Goal: Information Seeking & Learning: Learn about a topic

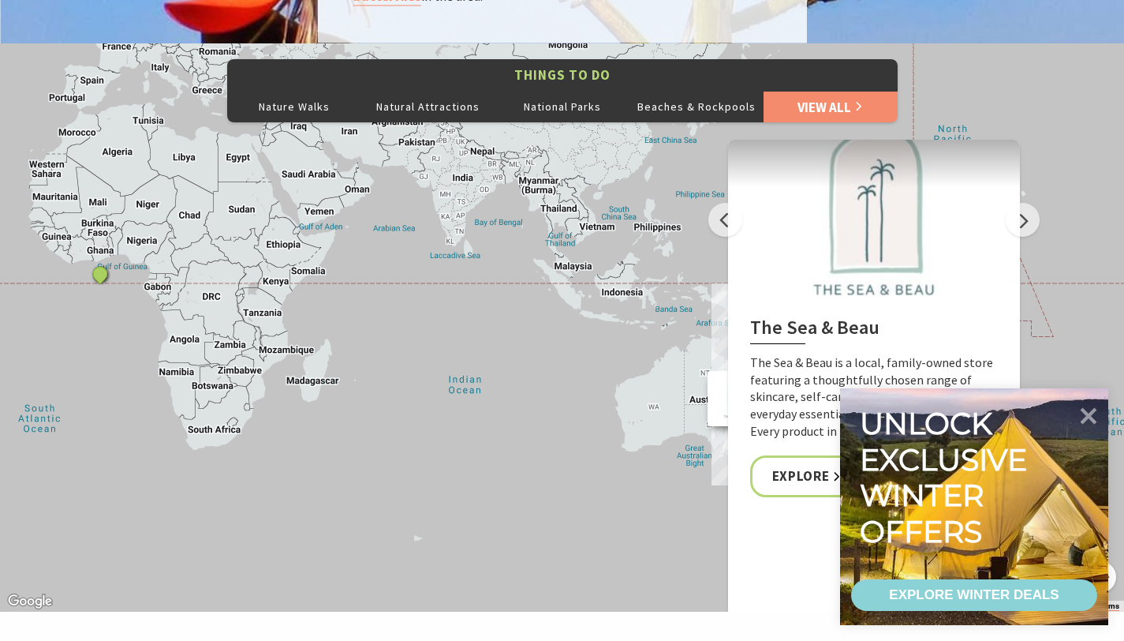
scroll to position [2651, 0]
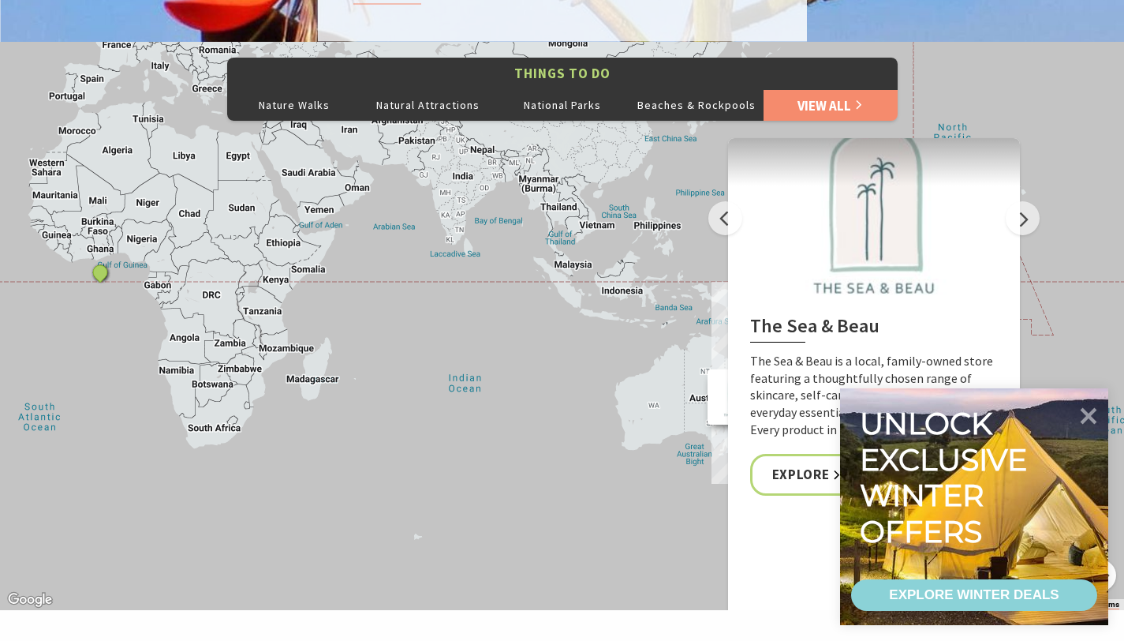
click at [627, 165] on div "The Sea & Beau Hoddles Track, Kiama Illawarra Light Railway Museum Soul Revival…" at bounding box center [562, 326] width 1124 height 568
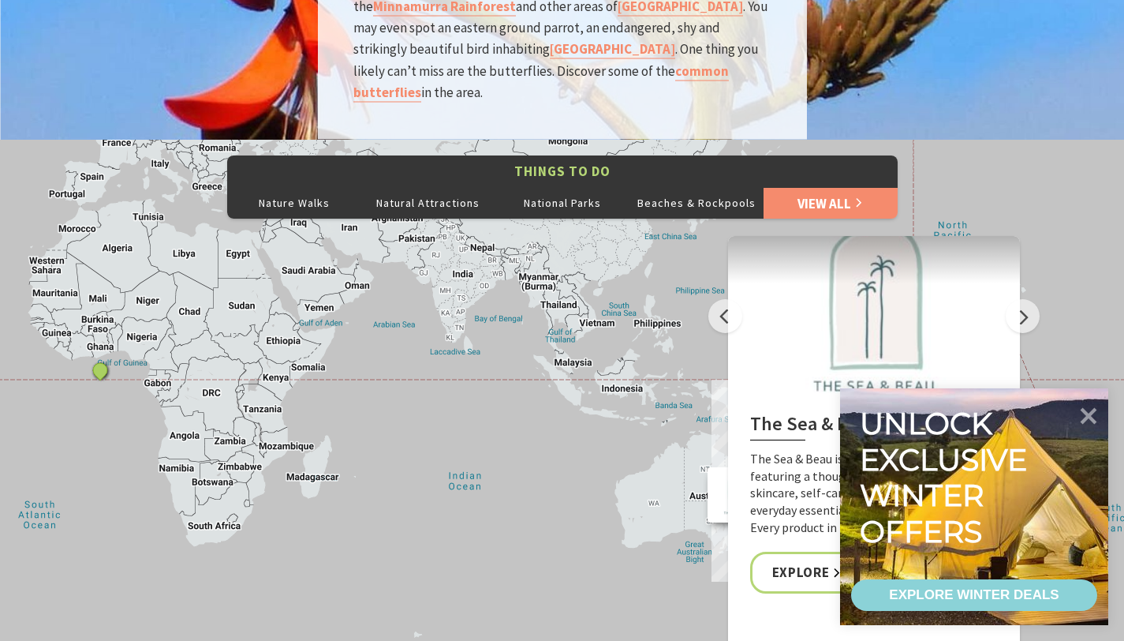
scroll to position [2553, 0]
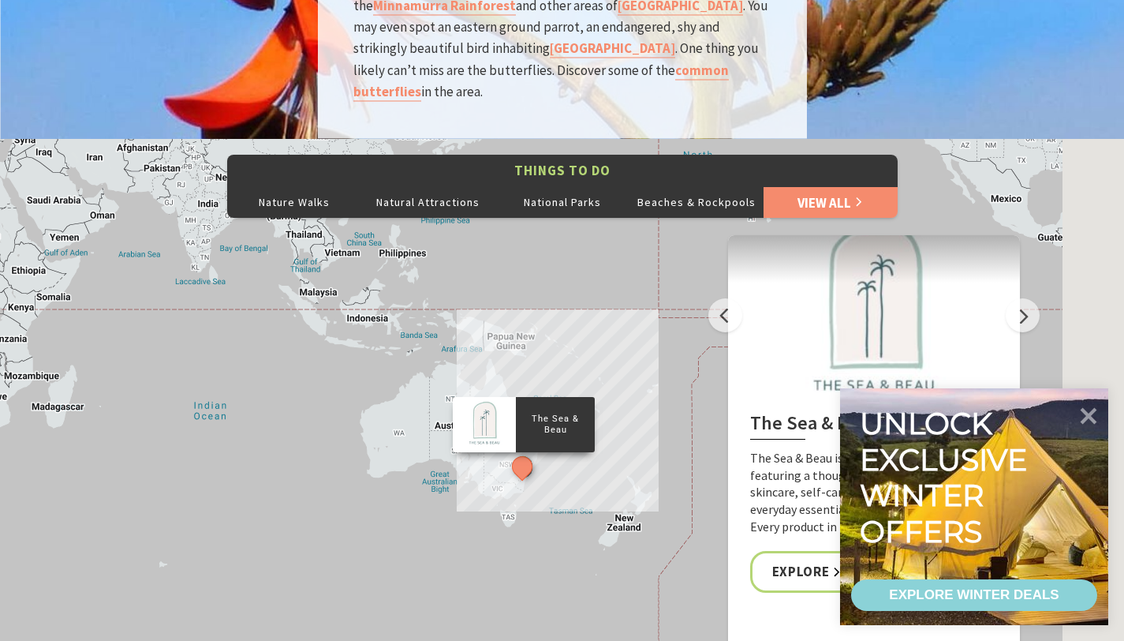
drag, startPoint x: 432, startPoint y: 327, endPoint x: 146, endPoint y: 245, distance: 297.2
click at [144, 245] on div "The Sea & Beau Hoddles Track, Kiama Illawarra Light Railway Museum Soul Revival…" at bounding box center [562, 423] width 1124 height 568
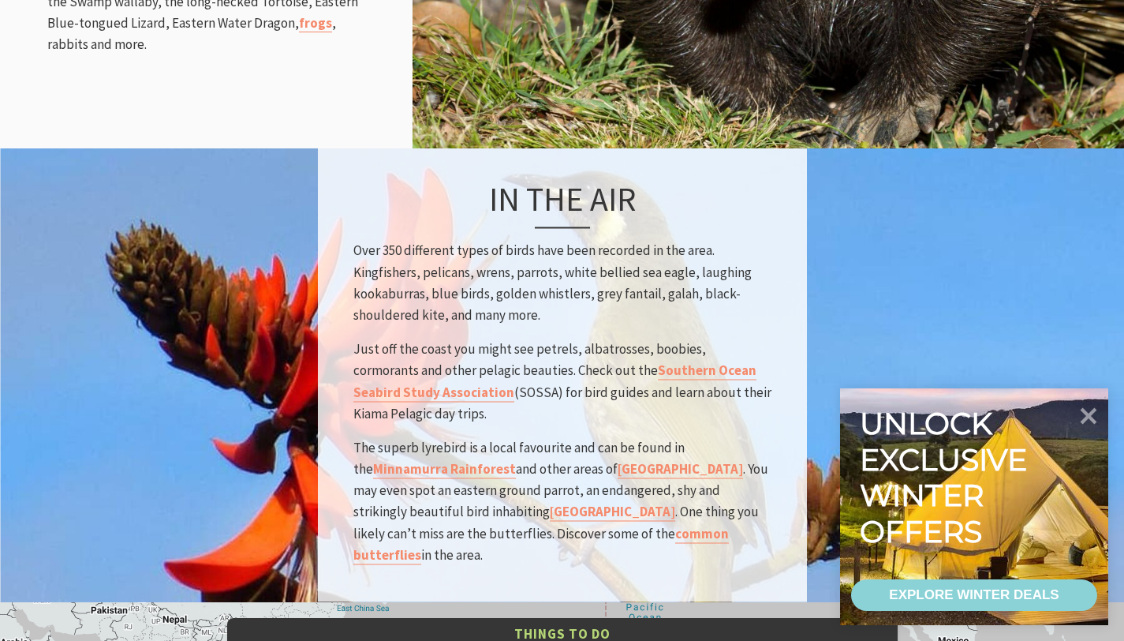
scroll to position [2086, 0]
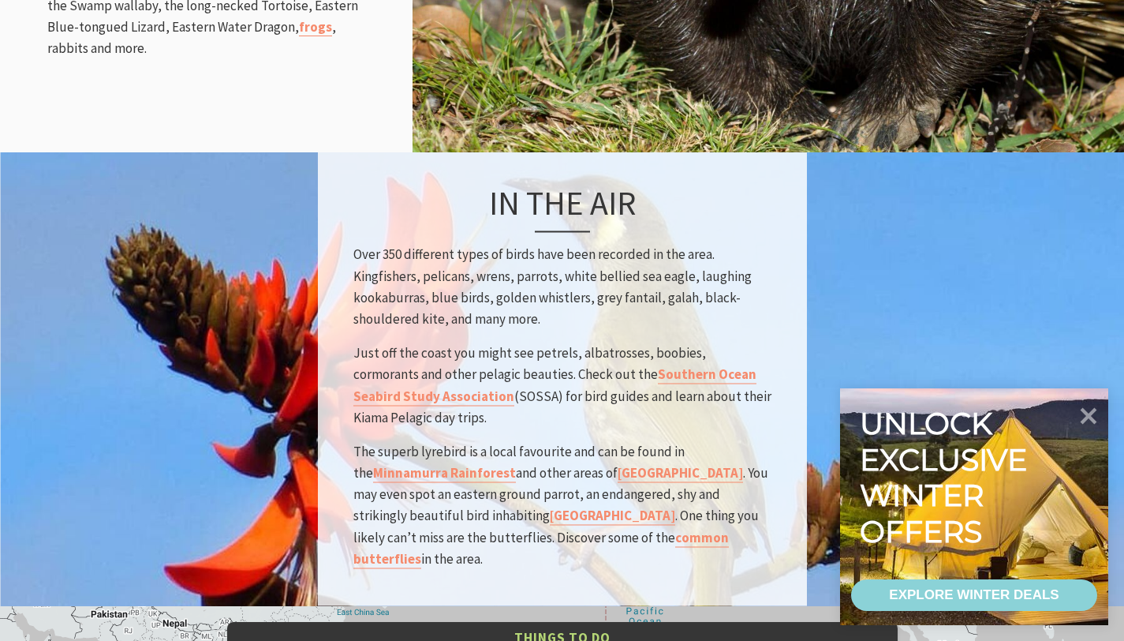
click at [677, 343] on p "Just off the coast you might see petrels, albatrosses, boobies, cormorants and …" at bounding box center [563, 386] width 418 height 86
click at [666, 298] on p "Over 350 different types of birds have been recorded in the area. Kingfishers, …" at bounding box center [563, 288] width 418 height 86
click at [684, 366] on link "Southern Ocean Seabird Study Association" at bounding box center [555, 385] width 403 height 39
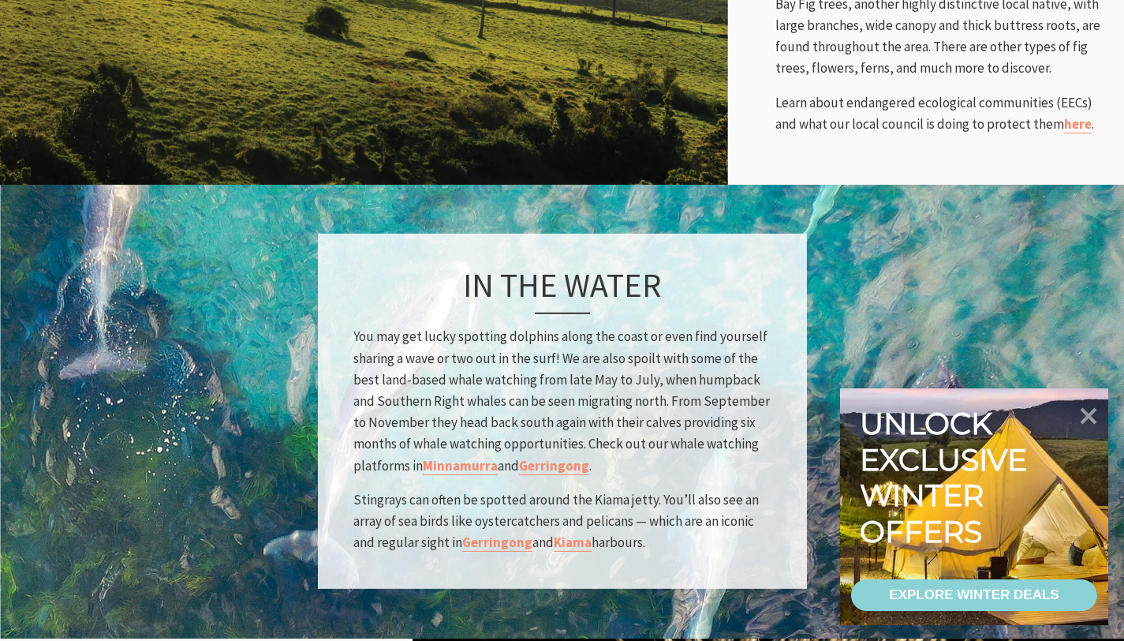
scroll to position [1205, 0]
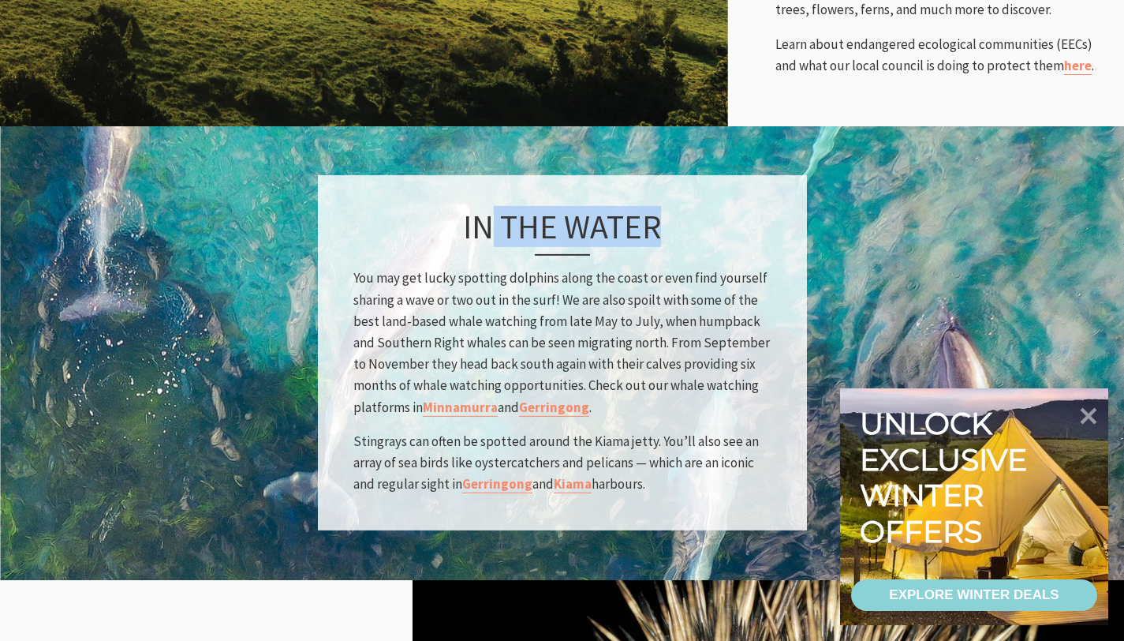
drag, startPoint x: 486, startPoint y: 171, endPoint x: 689, endPoint y: 214, distance: 207.2
click at [689, 214] on div "In the water You may get lucky spotting dolphins along the coast or even find y…" at bounding box center [562, 352] width 489 height 355
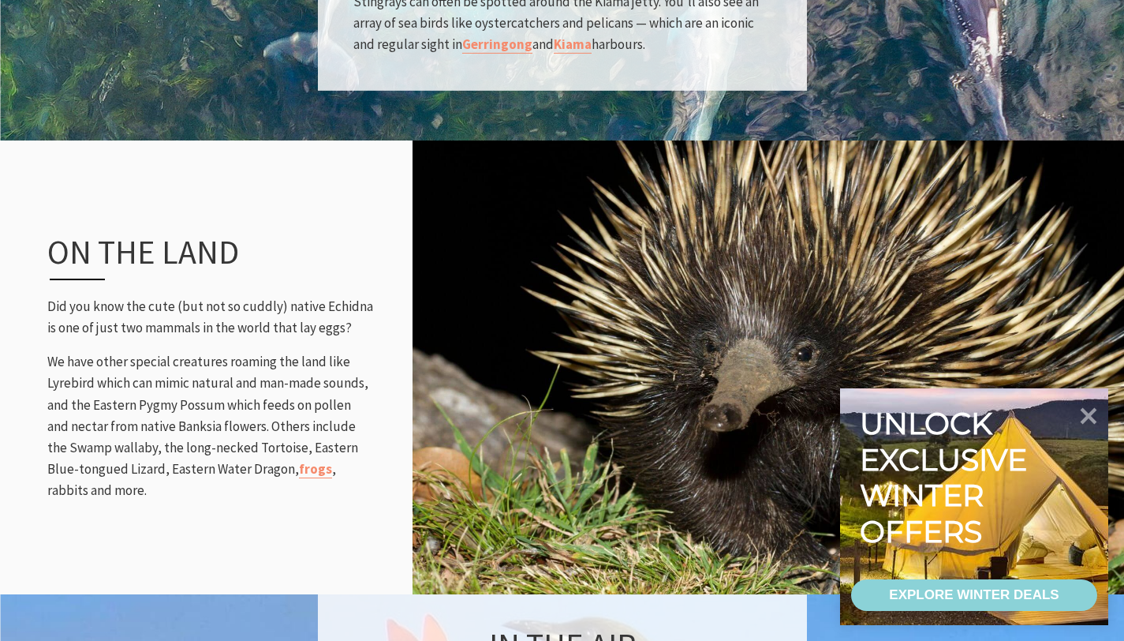
scroll to position [1650, 0]
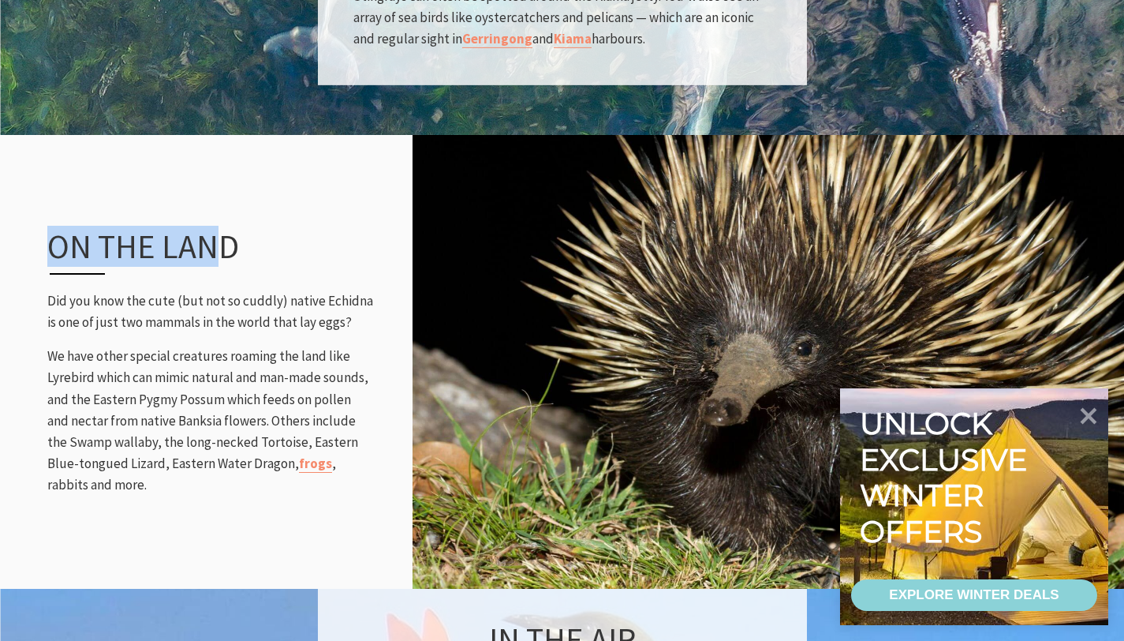
drag, startPoint x: 221, startPoint y: 223, endPoint x: 13, endPoint y: 222, distance: 208.3
click at [13, 222] on div "On the land Did you know the cute (but not so cuddly) native [GEOGRAPHIC_DATA] …" at bounding box center [562, 362] width 1124 height 454
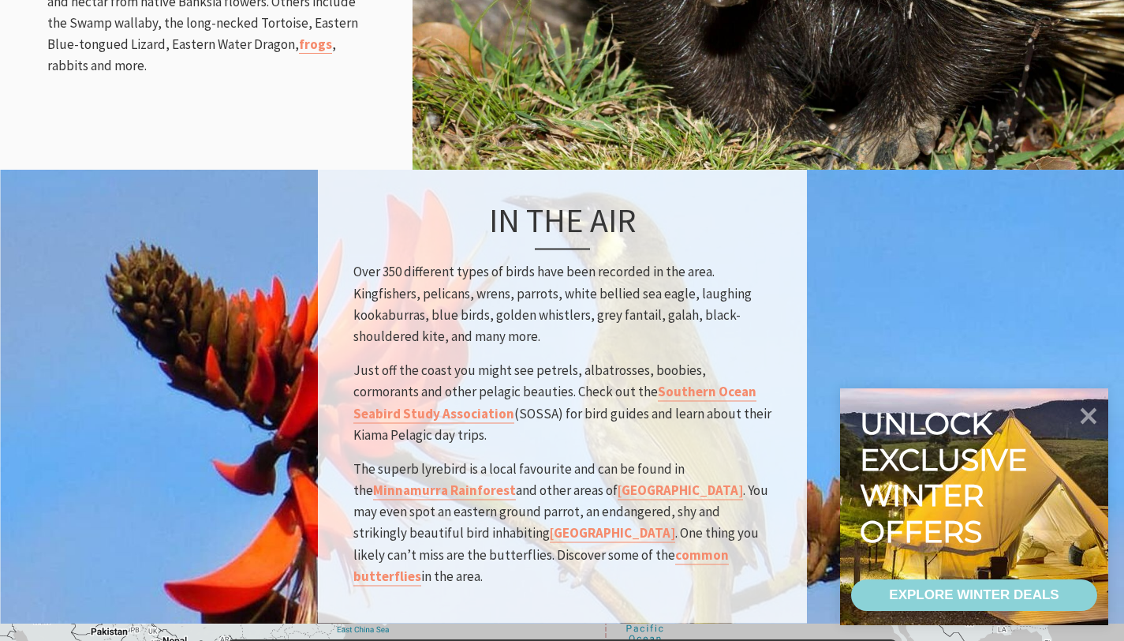
scroll to position [2086, 0]
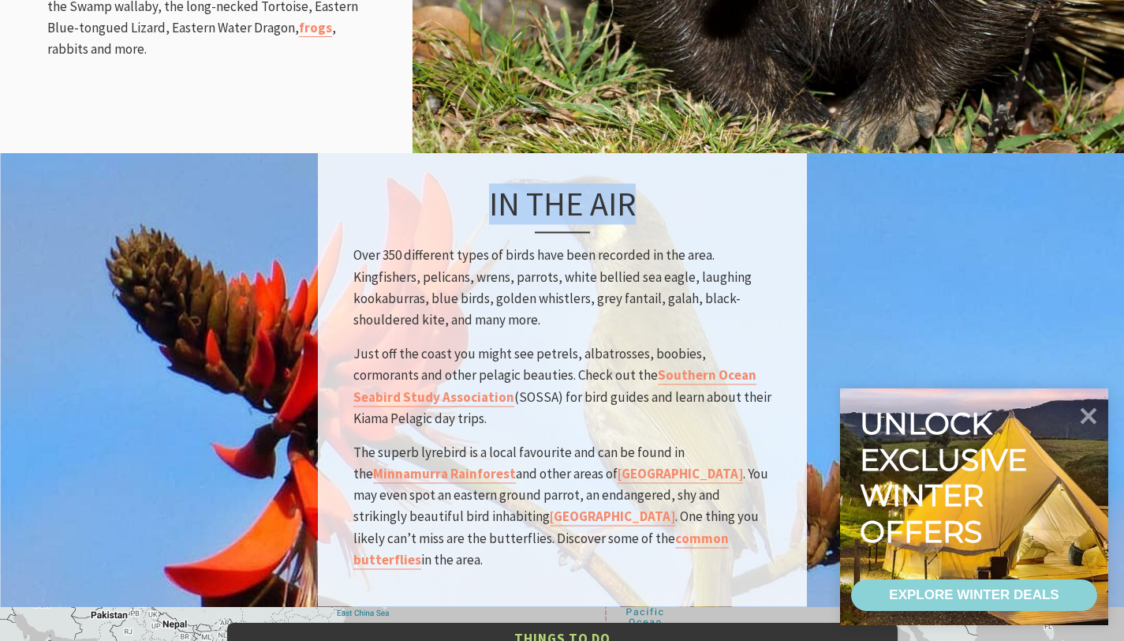
drag, startPoint x: 489, startPoint y: 163, endPoint x: 674, endPoint y: 166, distance: 184.7
click at [674, 184] on h3 "In the air" at bounding box center [563, 208] width 418 height 49
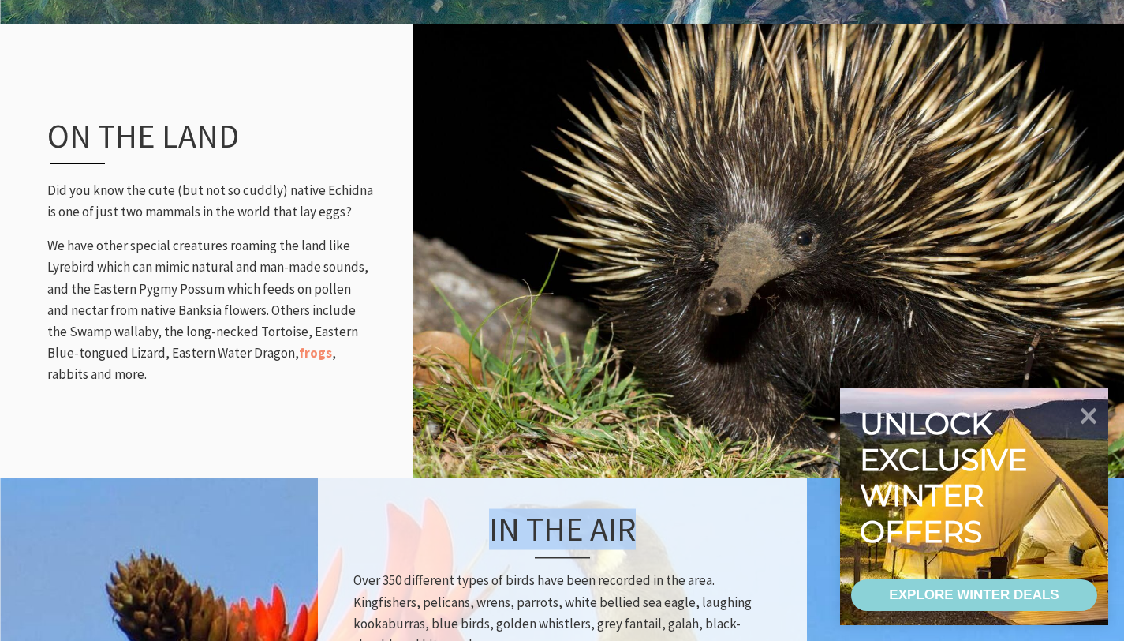
scroll to position [1760, 0]
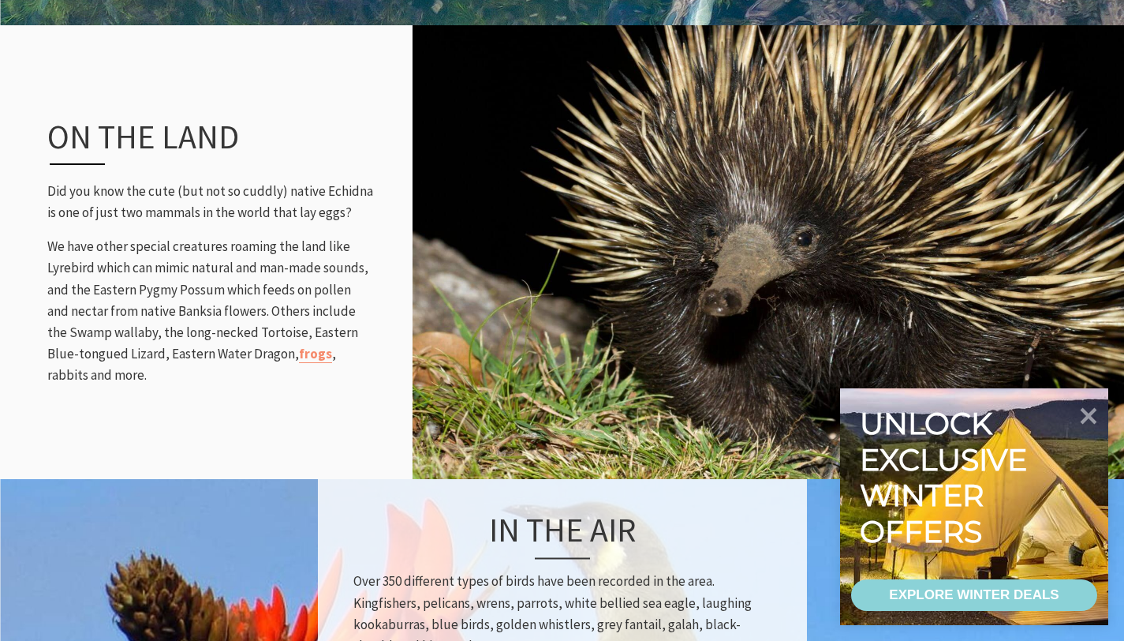
click at [335, 85] on div "On the land Did you know the cute (but not so cuddly) native [GEOGRAPHIC_DATA] …" at bounding box center [210, 251] width 357 height 332
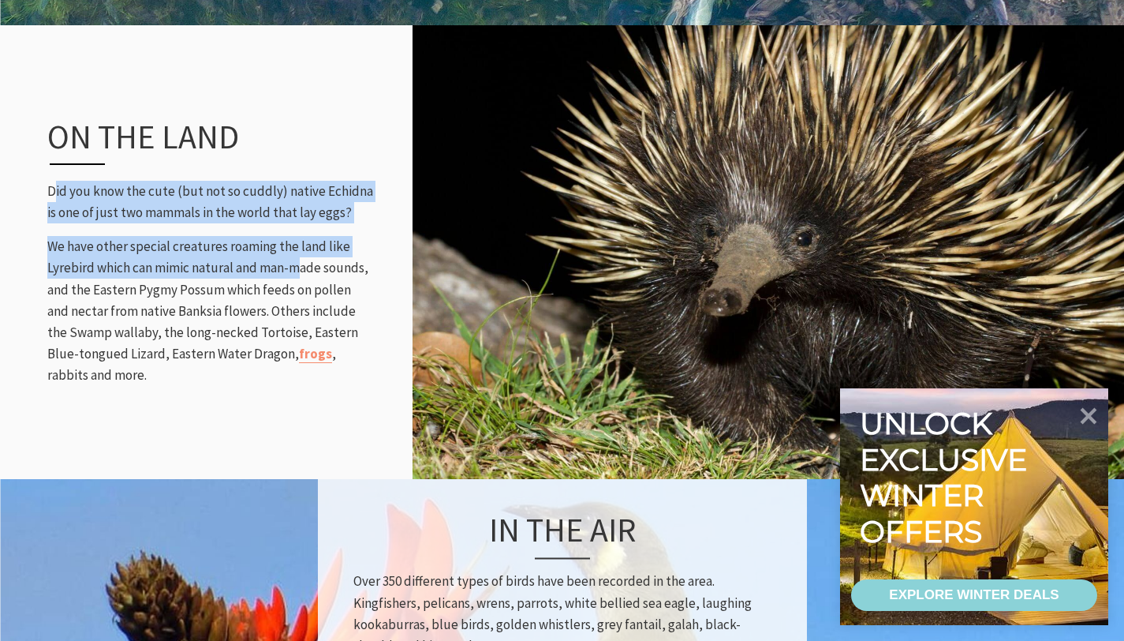
drag, startPoint x: 53, startPoint y: 164, endPoint x: 296, endPoint y: 244, distance: 255.8
click at [296, 244] on div "On the land Did you know the cute (but not so cuddly) native [GEOGRAPHIC_DATA] …" at bounding box center [210, 251] width 357 height 332
click at [9, 224] on div "On the land Did you know the cute (but not so cuddly) native [GEOGRAPHIC_DATA] …" at bounding box center [562, 252] width 1124 height 454
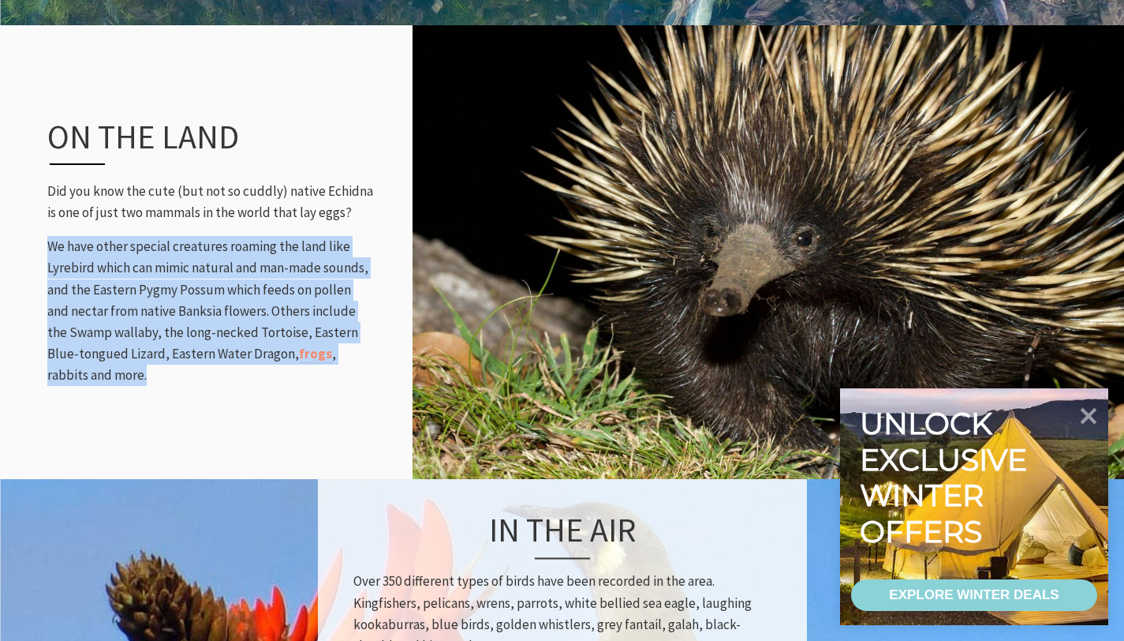
drag, startPoint x: 34, startPoint y: 219, endPoint x: 239, endPoint y: 410, distance: 280.8
click at [239, 410] on div "On the land Did you know the cute (but not so cuddly) native [GEOGRAPHIC_DATA] …" at bounding box center [562, 252] width 1124 height 454
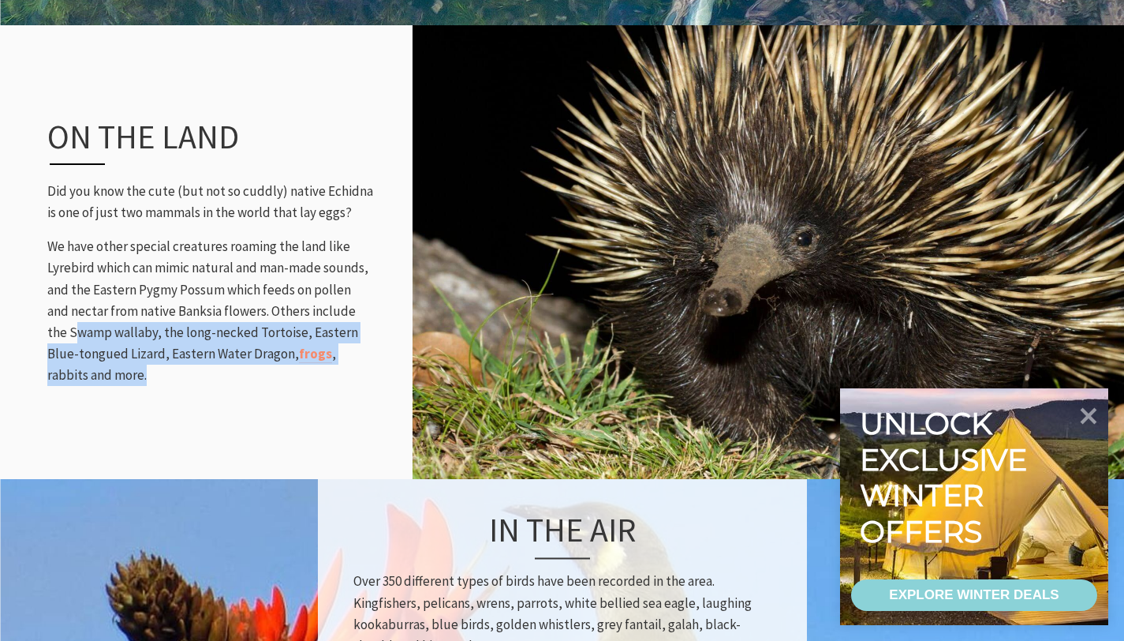
drag, startPoint x: 220, startPoint y: 367, endPoint x: 52, endPoint y: 309, distance: 177.9
click at [52, 309] on div "On the land Did you know the cute (but not so cuddly) native [GEOGRAPHIC_DATA] …" at bounding box center [210, 251] width 357 height 332
click at [243, 335] on p "We have other special creatures roaming the land like Lyrebird which can mimic …" at bounding box center [210, 311] width 326 height 150
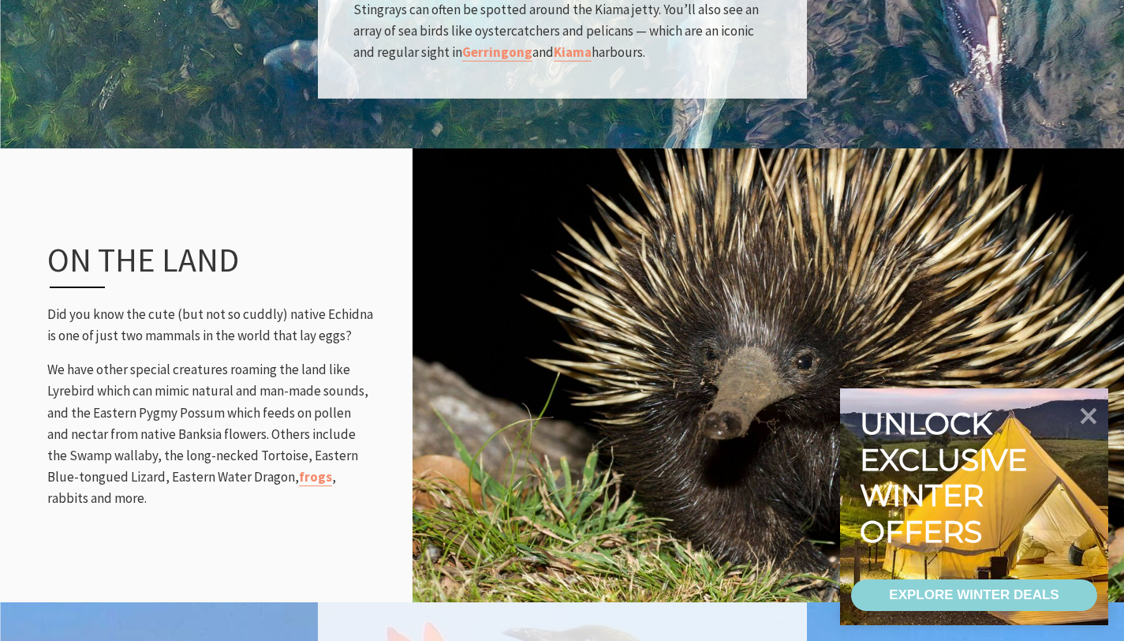
scroll to position [1589, 0]
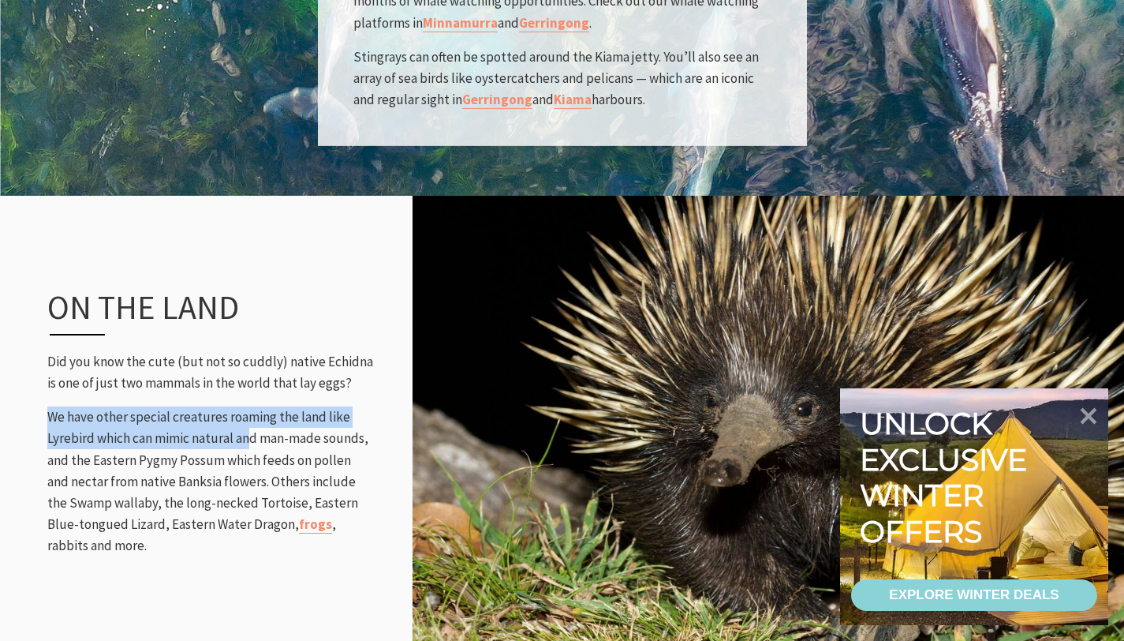
drag, startPoint x: 36, startPoint y: 391, endPoint x: 251, endPoint y: 408, distance: 216.1
click at [251, 408] on div "On the land Did you know the cute (but not so cuddly) native [GEOGRAPHIC_DATA] …" at bounding box center [210, 422] width 357 height 332
click at [251, 408] on p "We have other special creatures roaming the land like Lyrebird which can mimic …" at bounding box center [210, 481] width 326 height 150
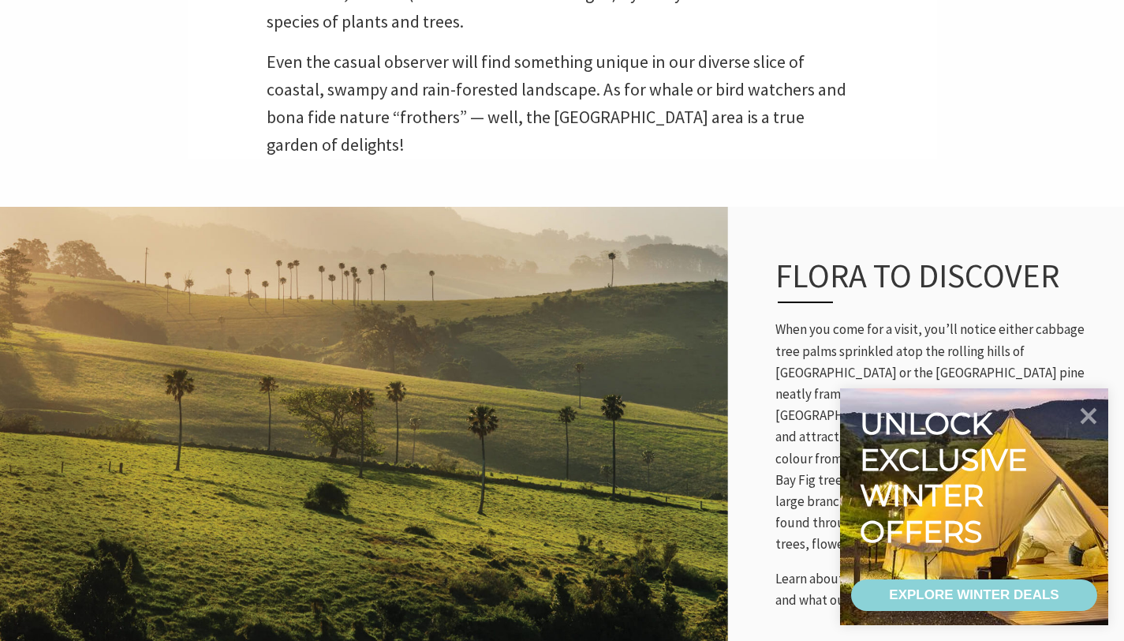
scroll to position [533, 0]
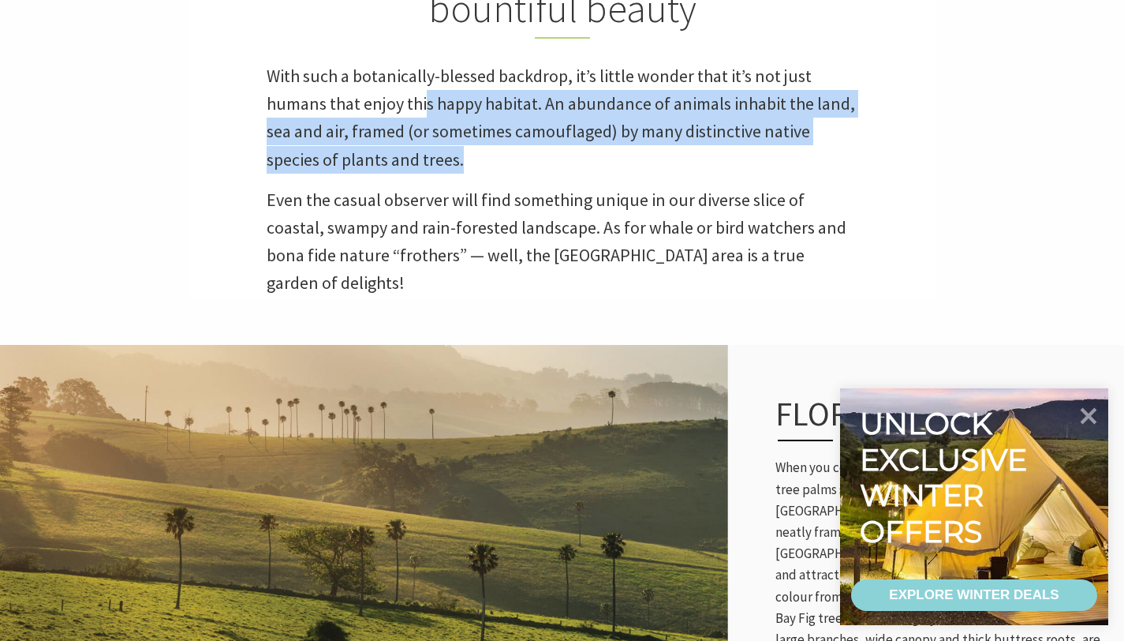
drag, startPoint x: 608, startPoint y: 164, endPoint x: 420, endPoint y: 113, distance: 195.4
click at [420, 113] on p "With such a botanically-blessed backdrop, it’s little wonder that it’s not just…" at bounding box center [563, 117] width 592 height 111
click at [560, 173] on p "With such a botanically-blessed backdrop, it’s little wonder that it’s not just…" at bounding box center [563, 117] width 592 height 111
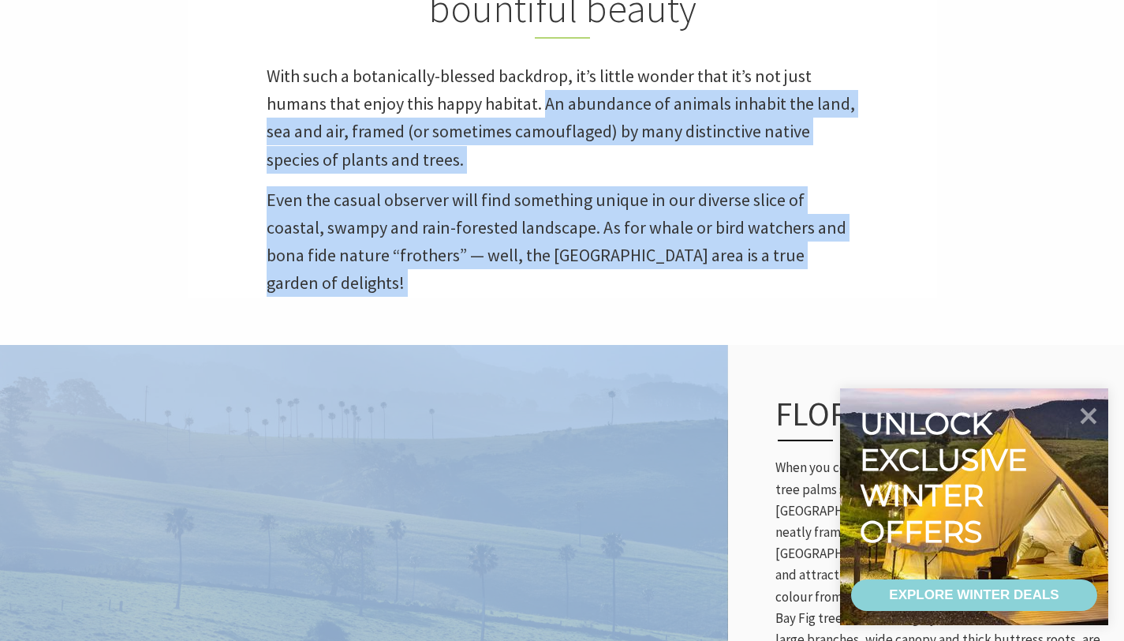
drag, startPoint x: 543, startPoint y: 104, endPoint x: 716, endPoint y: 342, distance: 294.4
click at [882, 258] on div "Enjoy nature’s playground in all its bountiful beauty With such a botanically-b…" at bounding box center [563, 103] width 750 height 388
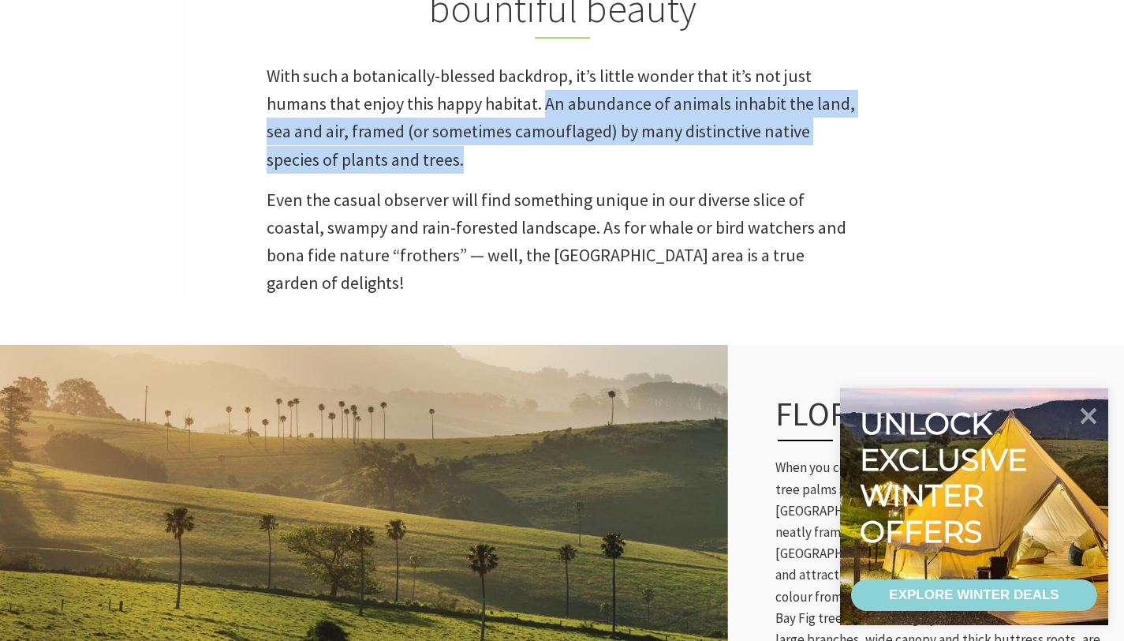
drag, startPoint x: 686, startPoint y: 158, endPoint x: 544, endPoint y: 100, distance: 153.3
click at [544, 100] on p "With such a botanically-blessed backdrop, it’s little wonder that it’s not just…" at bounding box center [563, 117] width 592 height 111
copy p "An abundance of animals inhabit the land, sea and air, framed (or sometimes cam…"
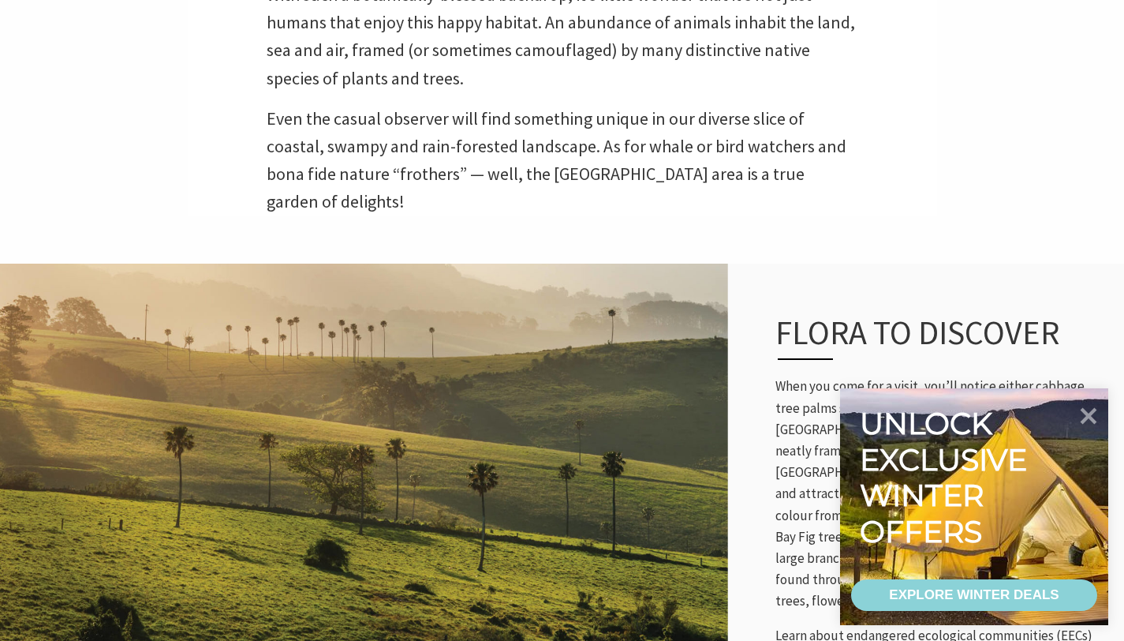
click at [635, 138] on p "Even the casual observer will find something unique in our diverse slice of coa…" at bounding box center [563, 160] width 592 height 111
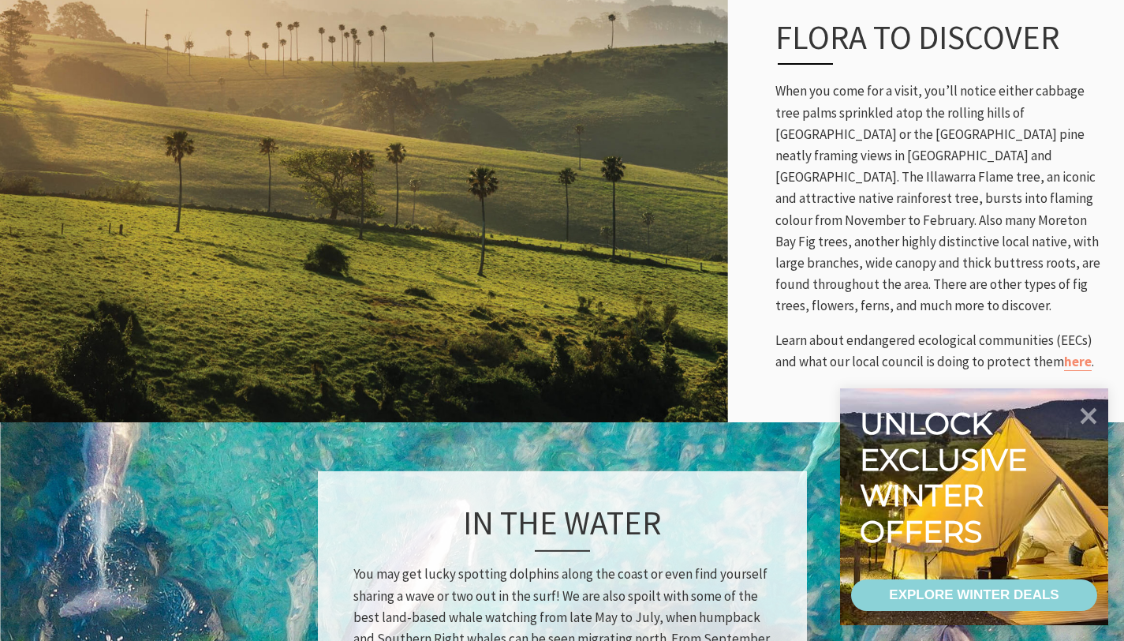
scroll to position [895, 0]
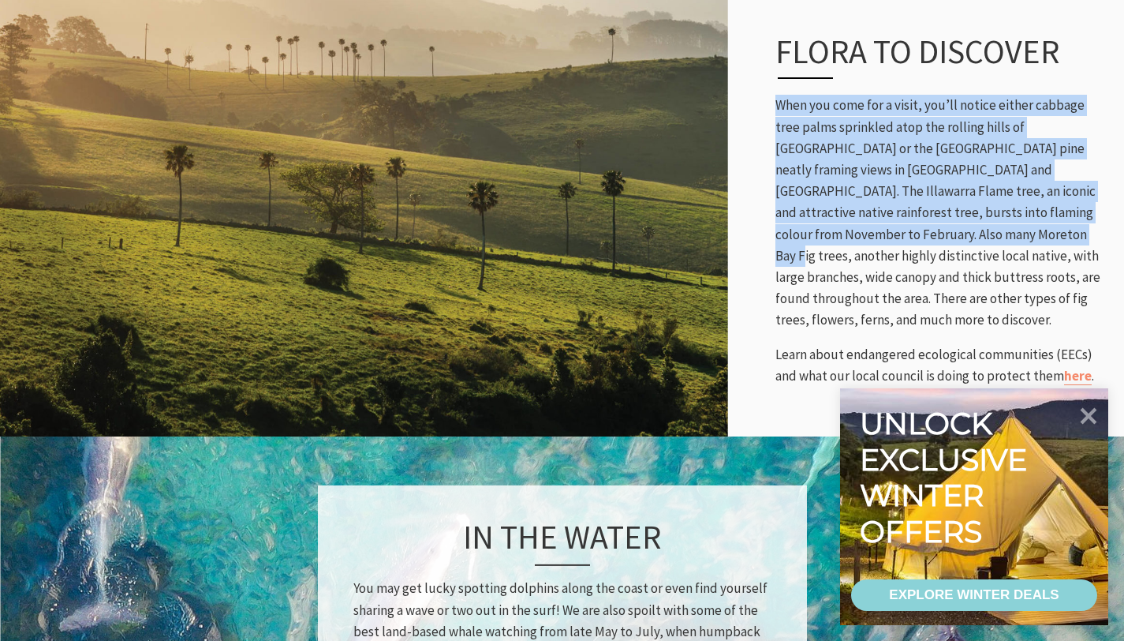
drag, startPoint x: 802, startPoint y: 106, endPoint x: 926, endPoint y: 222, distance: 169.1
click at [926, 222] on div "Flora to discover When you come for a visit, you’ll notice either cabbage tree …" at bounding box center [942, 209] width 365 height 418
click at [926, 222] on p "When you come for a visit, you’ll notice either cabbage tree palms sprinkled at…" at bounding box center [942, 213] width 333 height 236
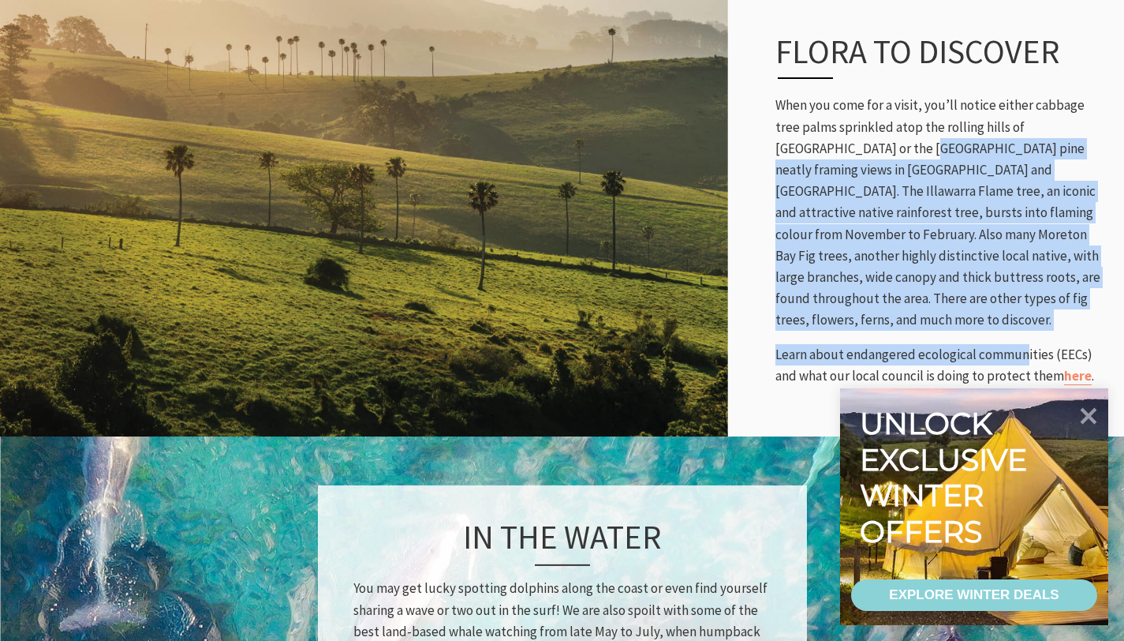
drag, startPoint x: 830, startPoint y: 135, endPoint x: 1034, endPoint y: 315, distance: 271.7
click at [1034, 315] on div "Flora to discover When you come for a visit, you’ll notice either cabbage tree …" at bounding box center [942, 209] width 365 height 418
click at [979, 238] on p "When you come for a visit, you’ll notice either cabbage tree palms sprinkled at…" at bounding box center [942, 213] width 333 height 236
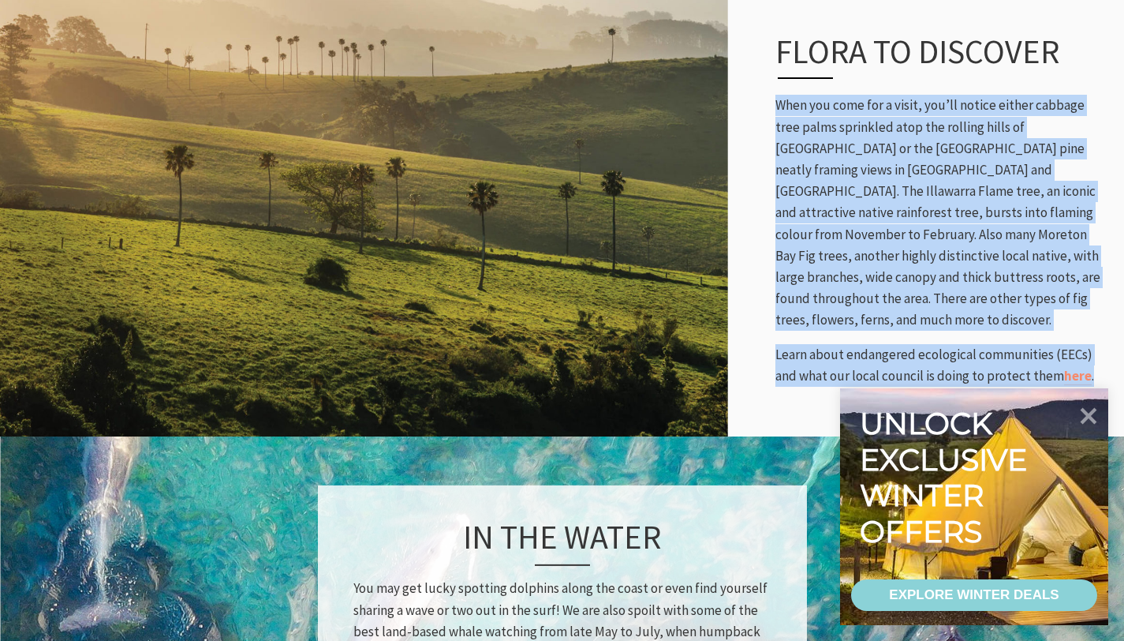
drag, startPoint x: 761, startPoint y: 92, endPoint x: 1099, endPoint y: 354, distance: 428.0
click at [1099, 354] on div "Flora to discover When you come for a visit, you’ll notice either cabbage tree …" at bounding box center [942, 209] width 365 height 418
click at [1091, 344] on p "Learn about endangered ecological communities (EECs) and what our local council…" at bounding box center [942, 365] width 333 height 43
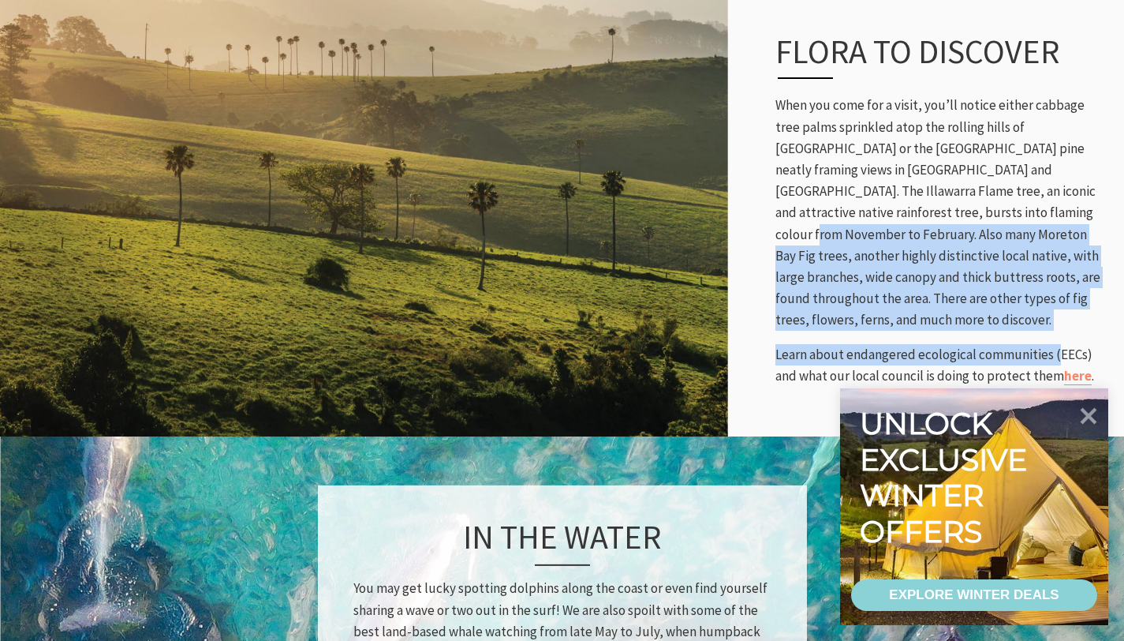
drag, startPoint x: 1058, startPoint y: 294, endPoint x: 967, endPoint y: 196, distance: 133.4
click at [967, 196] on div "Flora to discover When you come for a visit, you’ll notice either cabbage tree …" at bounding box center [942, 209] width 365 height 418
click at [969, 198] on p "When you come for a visit, you’ll notice either cabbage tree palms sprinkled at…" at bounding box center [942, 213] width 333 height 236
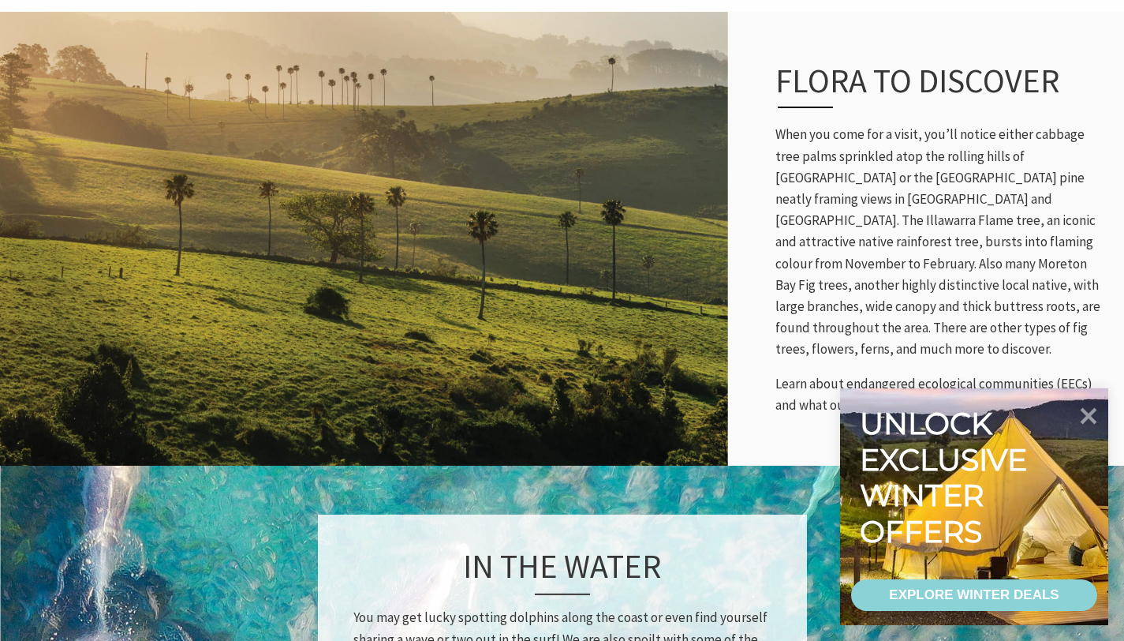
scroll to position [871, 0]
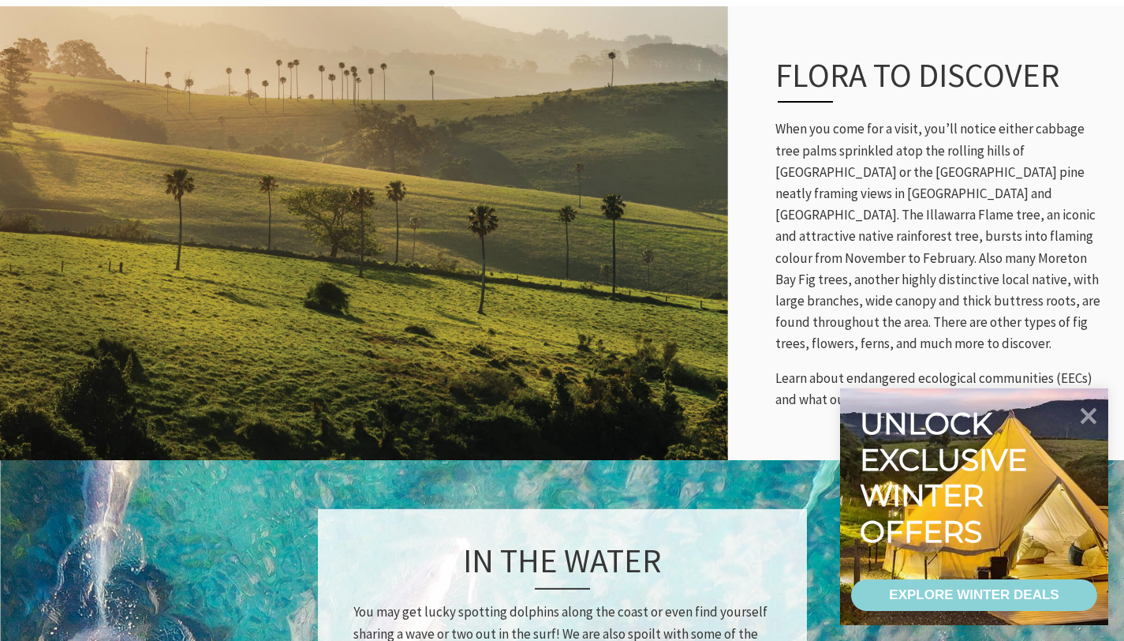
click at [773, 107] on div "Flora to discover When you come for a visit, you’ll notice either cabbage tree …" at bounding box center [942, 233] width 365 height 418
drag, startPoint x: 776, startPoint y: 145, endPoint x: 983, endPoint y: 140, distance: 207.6
click at [983, 140] on p "When you come for a visit, you’ll notice either cabbage tree palms sprinkled at…" at bounding box center [942, 236] width 333 height 236
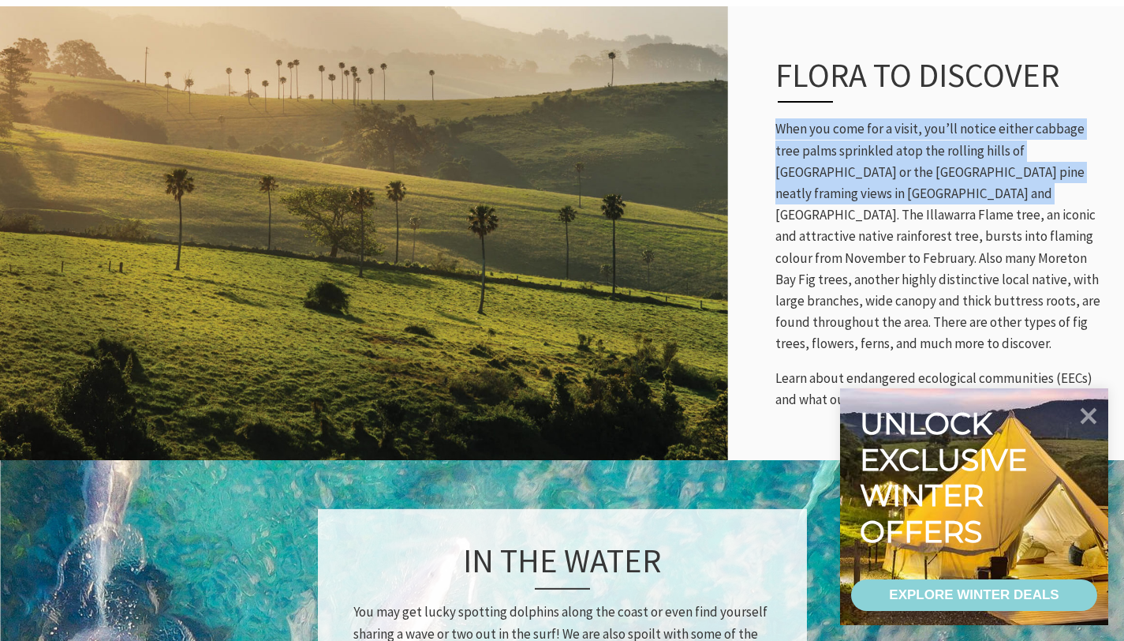
drag, startPoint x: 776, startPoint y: 111, endPoint x: 909, endPoint y: 178, distance: 148.6
click at [909, 178] on p "When you come for a visit, you’ll notice either cabbage tree palms sprinkled at…" at bounding box center [942, 236] width 333 height 236
click at [823, 152] on p "When you come for a visit, you’ll notice either cabbage tree palms sprinkled at…" at bounding box center [942, 236] width 333 height 236
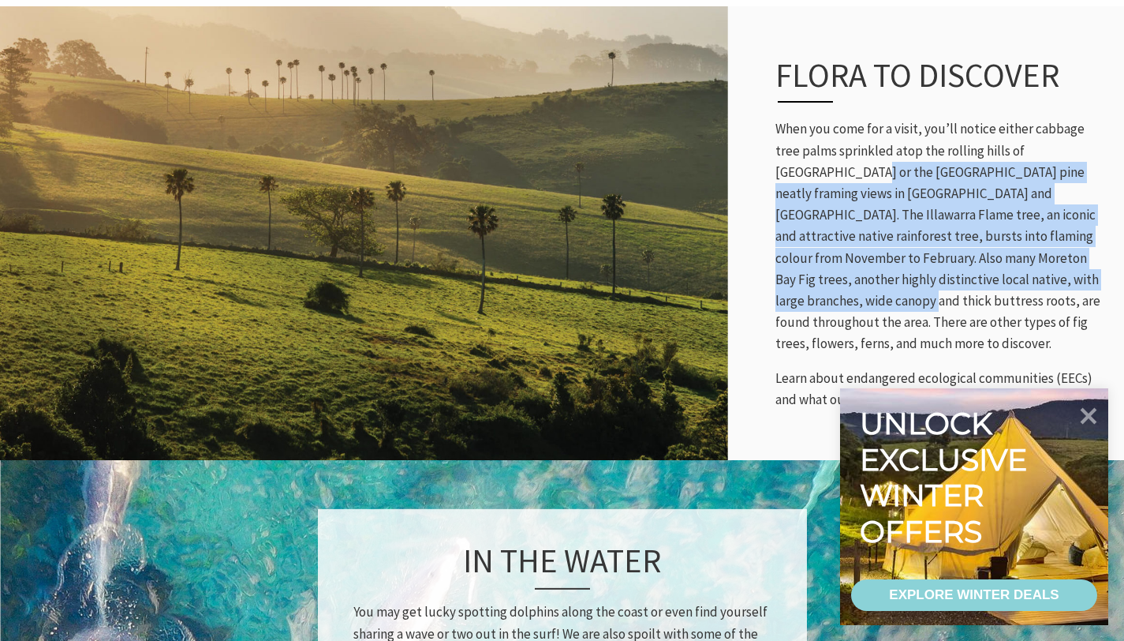
drag, startPoint x: 769, startPoint y: 148, endPoint x: 1072, endPoint y: 258, distance: 322.2
click at [1072, 258] on div "Flora to discover When you come for a visit, you’ll notice either cabbage tree …" at bounding box center [942, 233] width 365 height 418
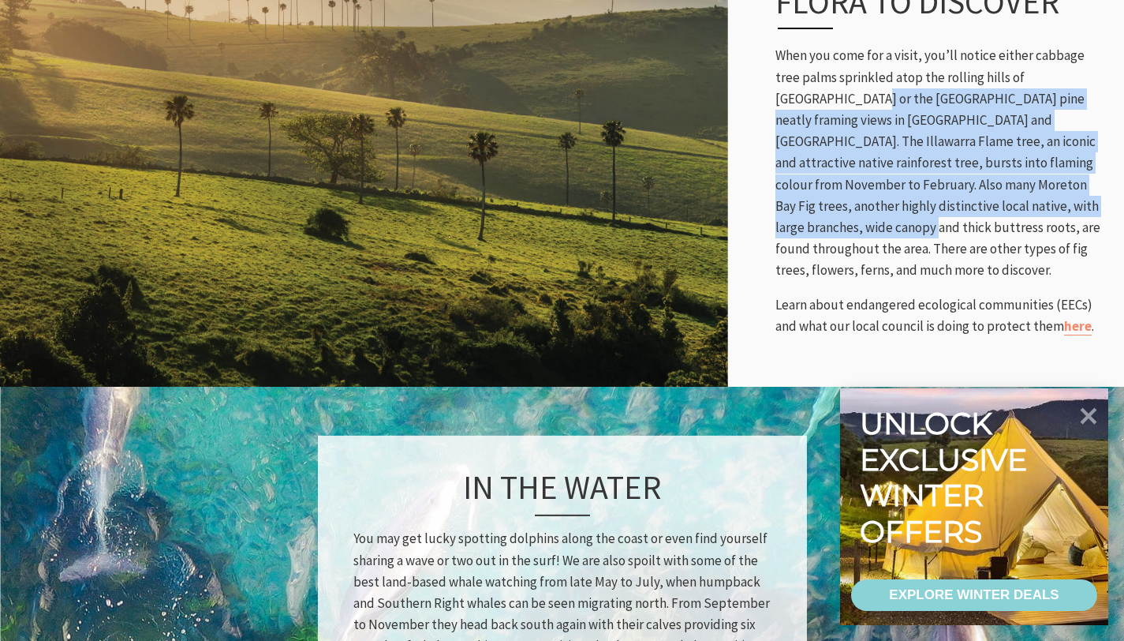
scroll to position [945, 0]
click at [862, 194] on p "When you come for a visit, you’ll notice either cabbage tree palms sprinkled at…" at bounding box center [942, 162] width 333 height 236
drag, startPoint x: 764, startPoint y: 77, endPoint x: 892, endPoint y: 216, distance: 189.9
click at [892, 216] on div "Flora to discover When you come for a visit, you’ll notice either cabbage tree …" at bounding box center [942, 158] width 365 height 418
copy p "[GEOGRAPHIC_DATA] pine neatly framing views in [GEOGRAPHIC_DATA] and [GEOGRAPHI…"
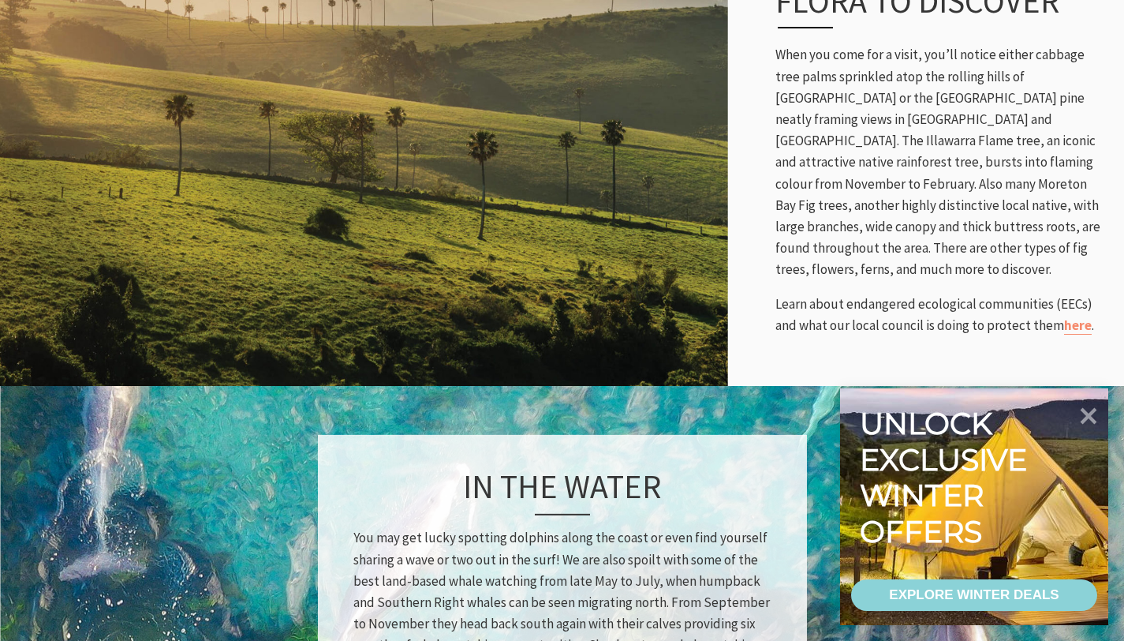
click at [921, 335] on div "Flora to discover When you come for a visit, you’ll notice either cabbage tree …" at bounding box center [562, 159] width 1124 height 454
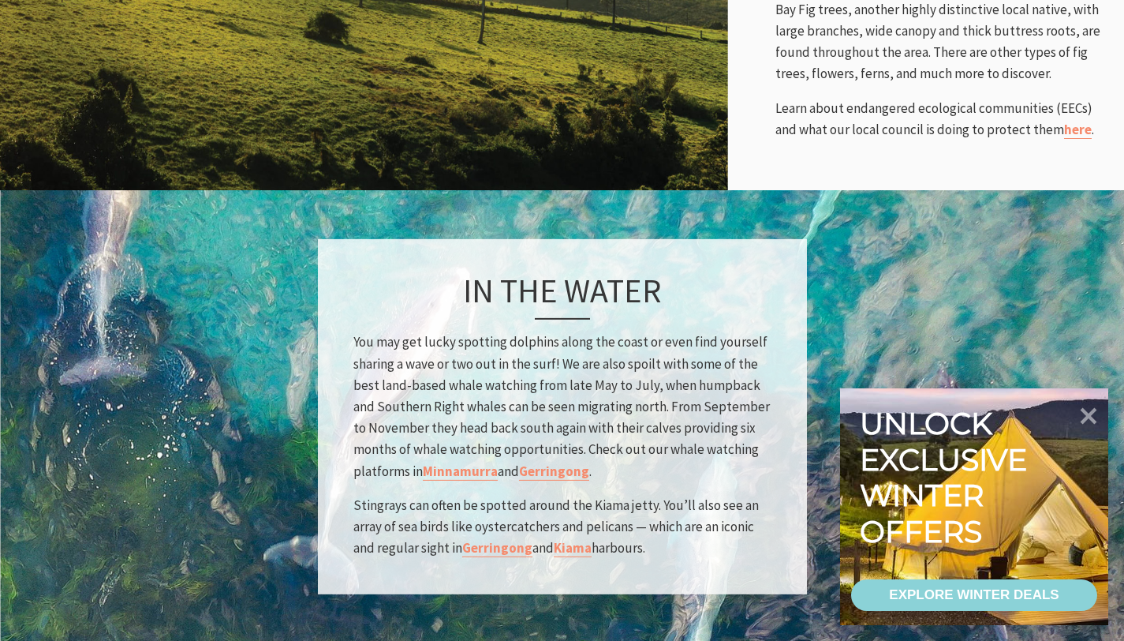
scroll to position [1142, 0]
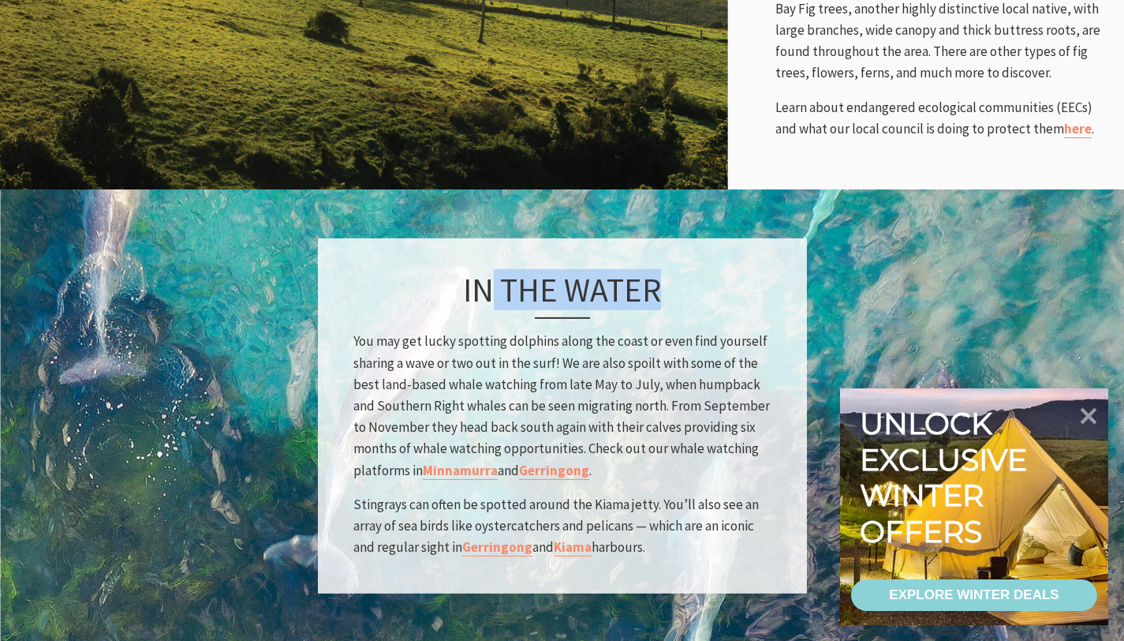
drag, startPoint x: 496, startPoint y: 256, endPoint x: 600, endPoint y: 284, distance: 107.0
click at [600, 284] on h3 "In the water" at bounding box center [563, 294] width 418 height 49
click at [631, 276] on h3 "In the water" at bounding box center [563, 294] width 418 height 49
drag, startPoint x: 675, startPoint y: 271, endPoint x: 459, endPoint y: 271, distance: 216.2
click at [459, 271] on h3 "In the water" at bounding box center [563, 294] width 418 height 49
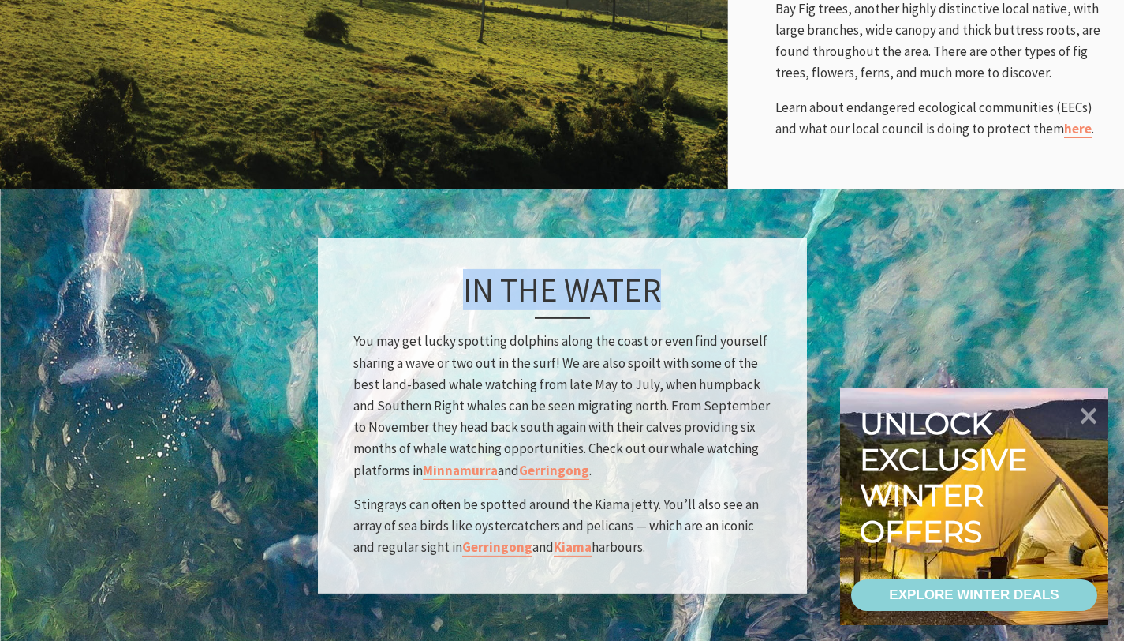
copy h3 "In the water"
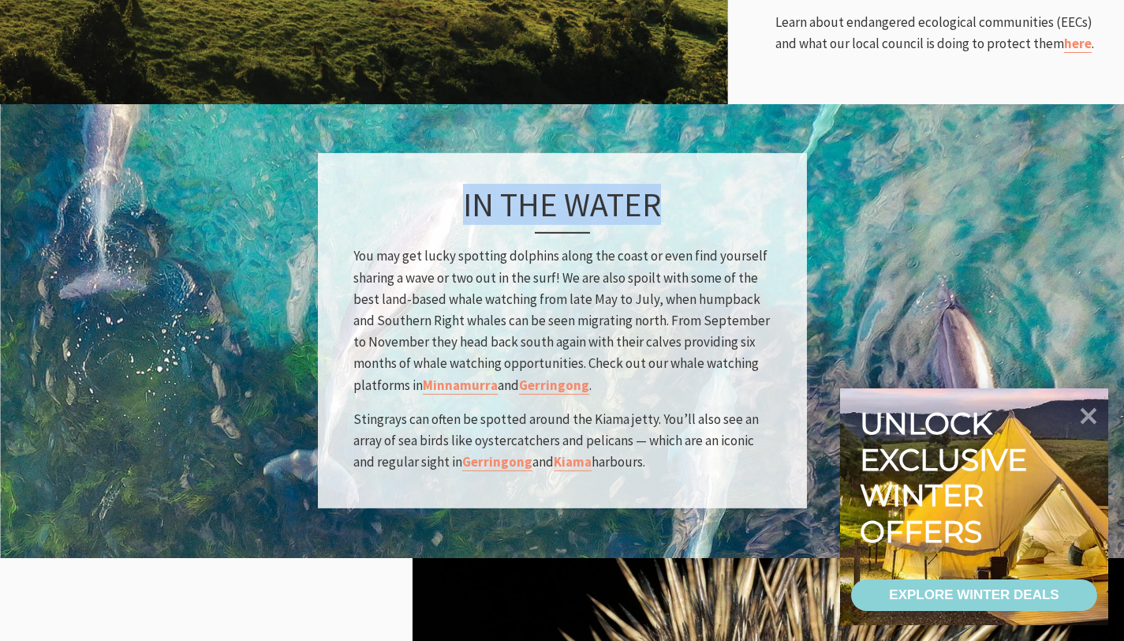
scroll to position [1228, 0]
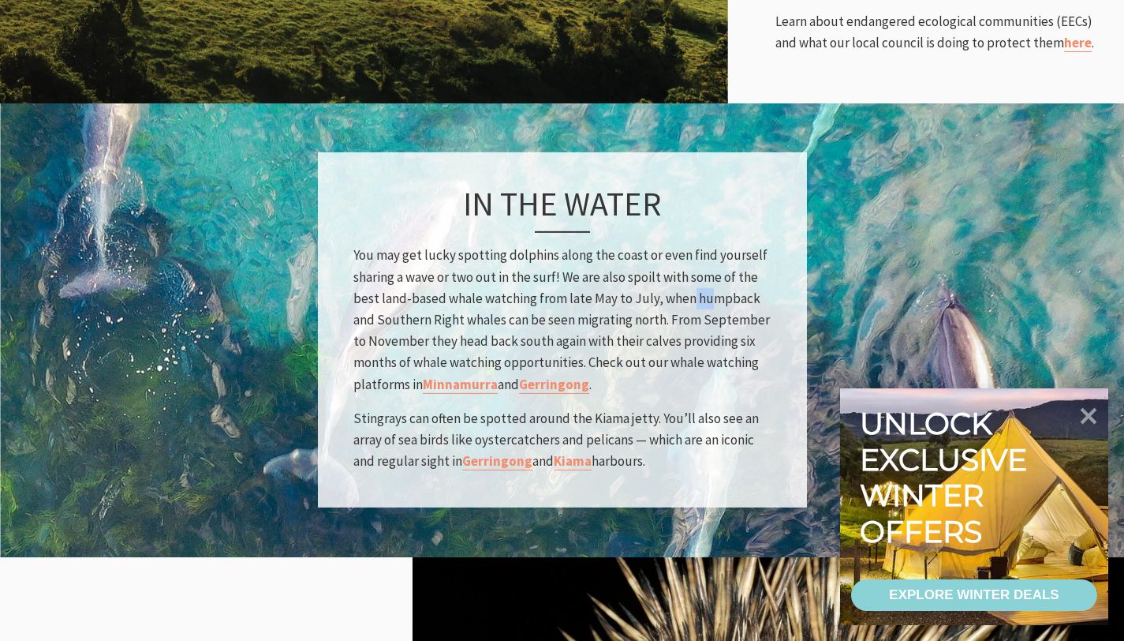
drag, startPoint x: 689, startPoint y: 272, endPoint x: 709, endPoint y: 279, distance: 21.5
click at [709, 279] on p "You may get lucky spotting dolphins along the coast or even find yourself shari…" at bounding box center [563, 320] width 418 height 150
click at [704, 275] on p "You may get lucky spotting dolphins along the coast or even find yourself shari…" at bounding box center [563, 320] width 418 height 150
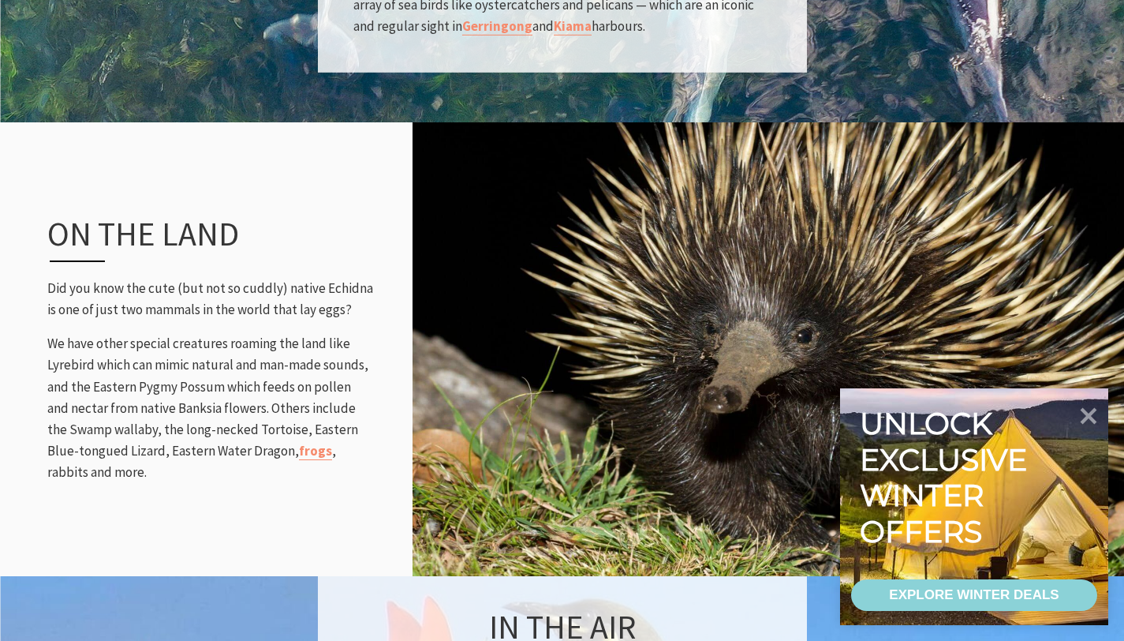
scroll to position [1663, 0]
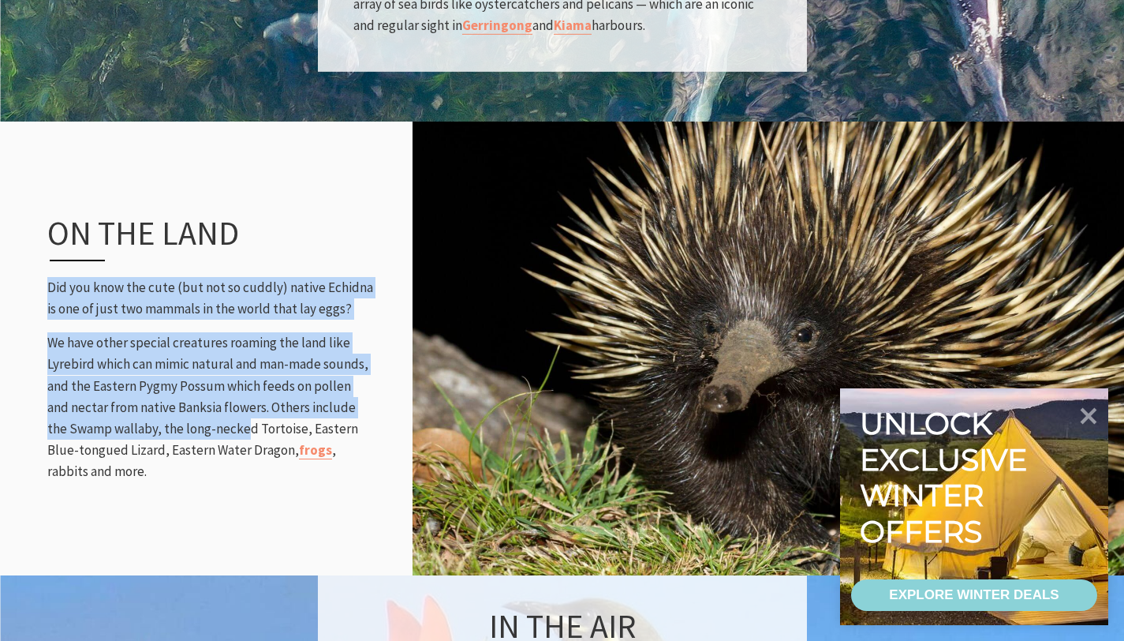
drag, startPoint x: 51, startPoint y: 259, endPoint x: 223, endPoint y: 398, distance: 221.1
click at [223, 398] on div "On the land Did you know the cute (but not so cuddly) native [GEOGRAPHIC_DATA] …" at bounding box center [210, 347] width 357 height 332
click at [223, 397] on p "We have other special creatures roaming the land like Lyrebird which can mimic …" at bounding box center [210, 407] width 326 height 150
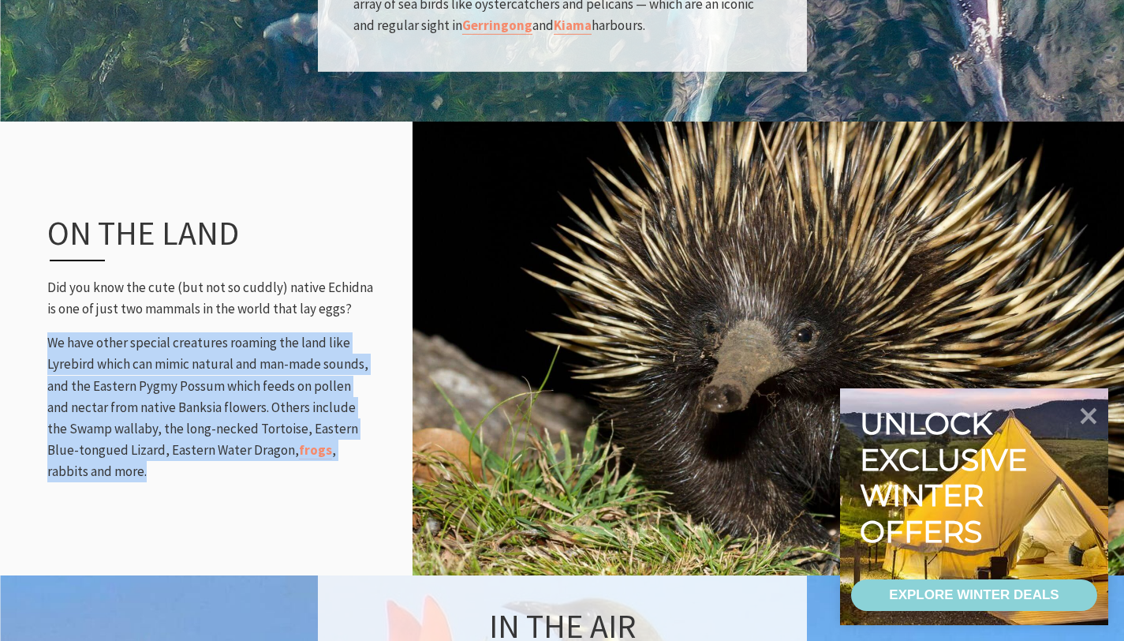
drag, startPoint x: 41, startPoint y: 308, endPoint x: 282, endPoint y: 450, distance: 280.1
click at [282, 450] on div "On the land Did you know the cute (but not so cuddly) native [GEOGRAPHIC_DATA] …" at bounding box center [210, 347] width 357 height 332
click at [282, 450] on p "We have other special creatures roaming the land like Lyrebird which can mimic …" at bounding box center [210, 407] width 326 height 150
drag, startPoint x: 282, startPoint y: 450, endPoint x: 44, endPoint y: 324, distance: 269.7
click at [44, 324] on div "On the land Did you know the cute (but not so cuddly) native [GEOGRAPHIC_DATA] …" at bounding box center [210, 347] width 357 height 332
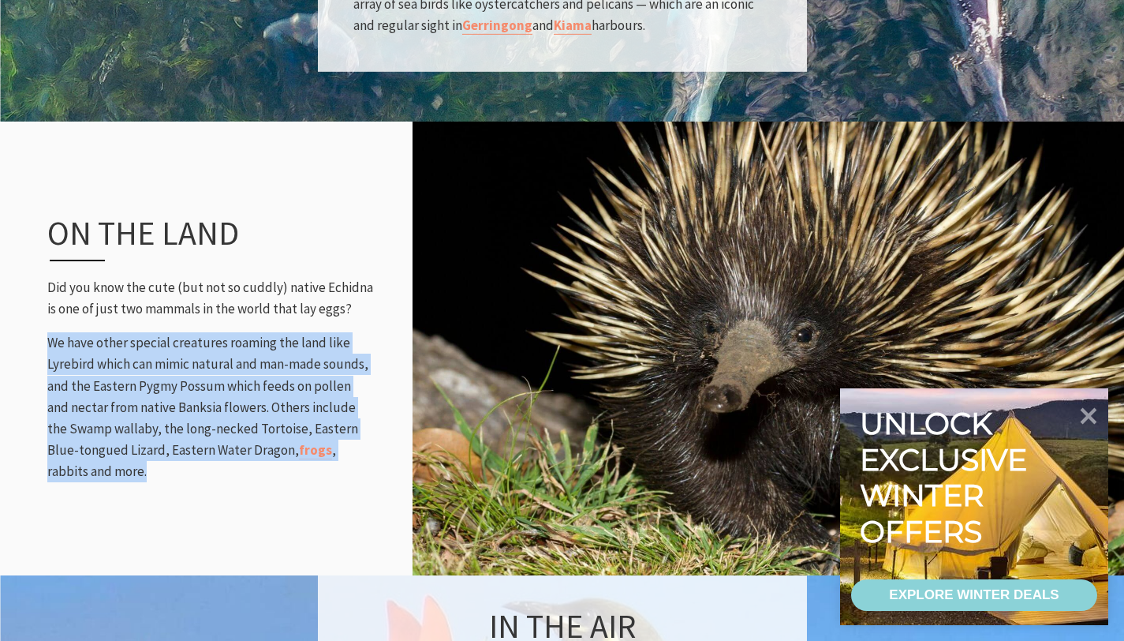
click at [47, 306] on div "On the land Did you know the cute (but not so cuddly) native [GEOGRAPHIC_DATA] …" at bounding box center [210, 347] width 357 height 332
drag, startPoint x: 64, startPoint y: 318, endPoint x: 279, endPoint y: 473, distance: 265.2
click at [279, 473] on div "On the land Did you know the cute (but not so cuddly) native [GEOGRAPHIC_DATA] …" at bounding box center [210, 347] width 357 height 332
click at [371, 332] on p "We have other special creatures roaming the land like Lyrebird which can mimic …" at bounding box center [210, 407] width 326 height 150
